Goal: Find specific page/section: Find specific page/section

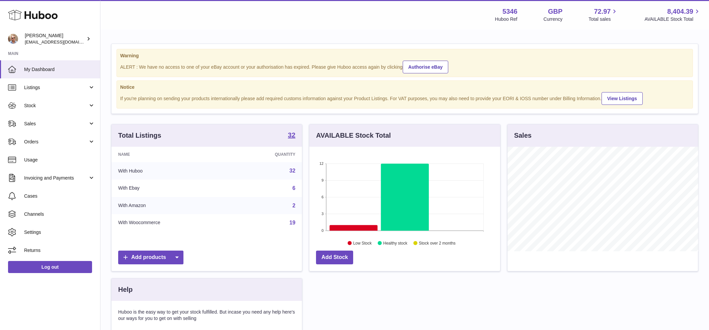
scroll to position [104, 191]
click at [55, 127] on link "Sales" at bounding box center [50, 124] width 100 height 18
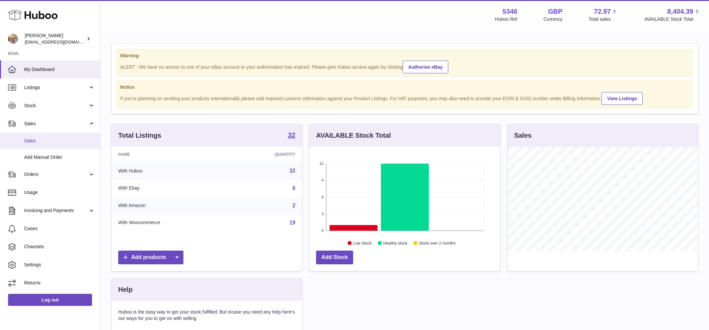
click at [51, 137] on link "Sales" at bounding box center [50, 141] width 100 height 16
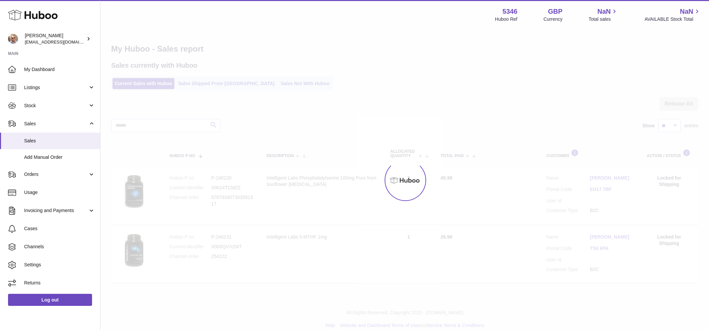
click at [269, 87] on div at bounding box center [404, 180] width 609 height 300
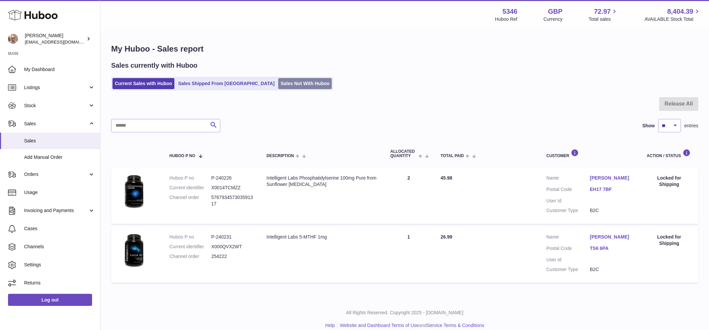
click at [278, 86] on link "Sales Not With Huboo" at bounding box center [305, 83] width 54 height 11
